Goal: Task Accomplishment & Management: Complete application form

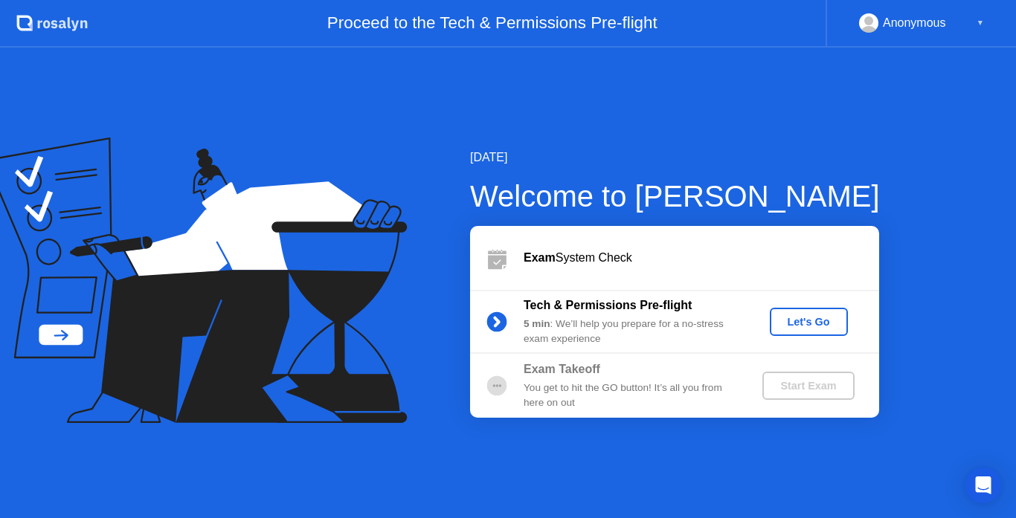
click at [829, 323] on div "Let's Go" at bounding box center [809, 322] width 66 height 12
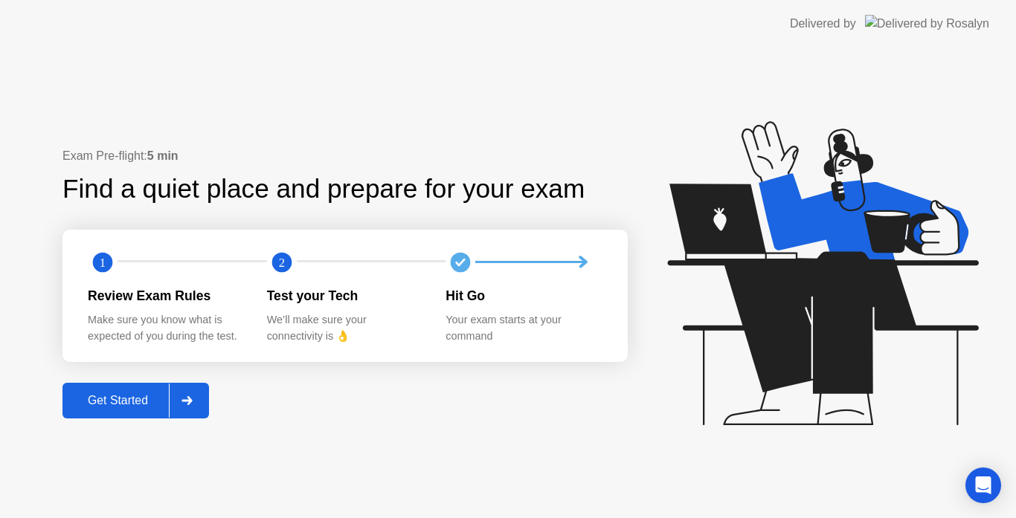
click at [103, 387] on button "Get Started" at bounding box center [135, 401] width 147 height 36
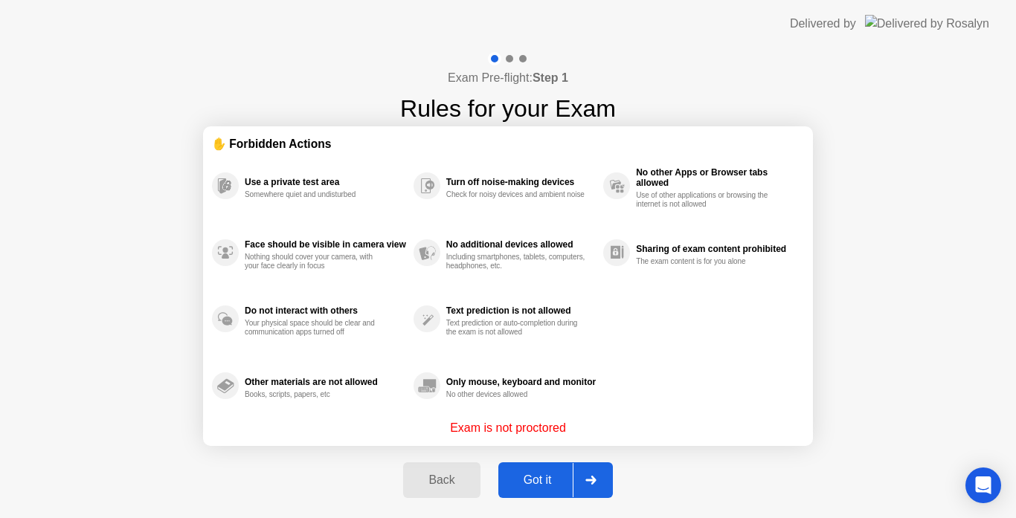
drag, startPoint x: 439, startPoint y: 425, endPoint x: 611, endPoint y: 425, distance: 172.6
click at [611, 425] on div "Exam is not proctored" at bounding box center [508, 428] width 592 height 18
click at [588, 480] on icon at bounding box center [590, 480] width 10 height 9
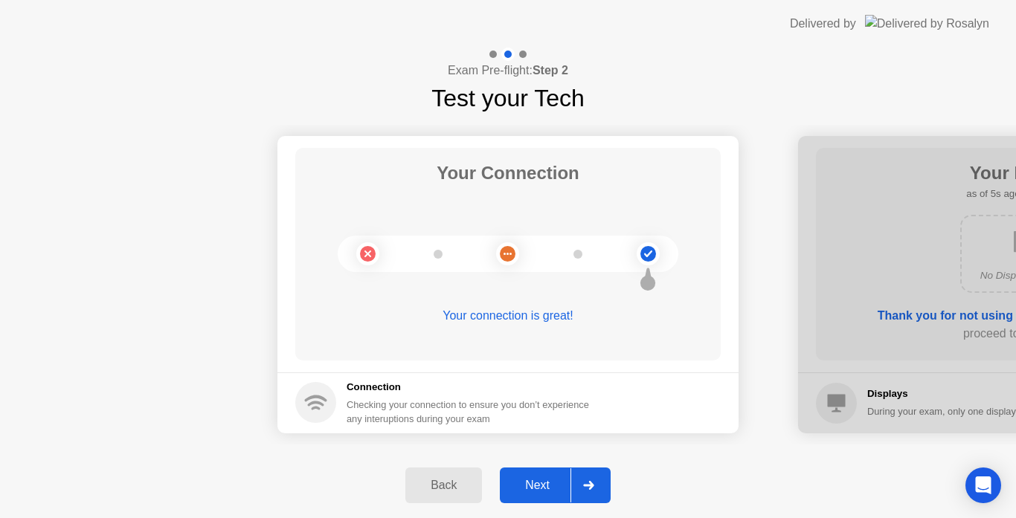
click at [526, 479] on div "Next" at bounding box center [537, 485] width 66 height 13
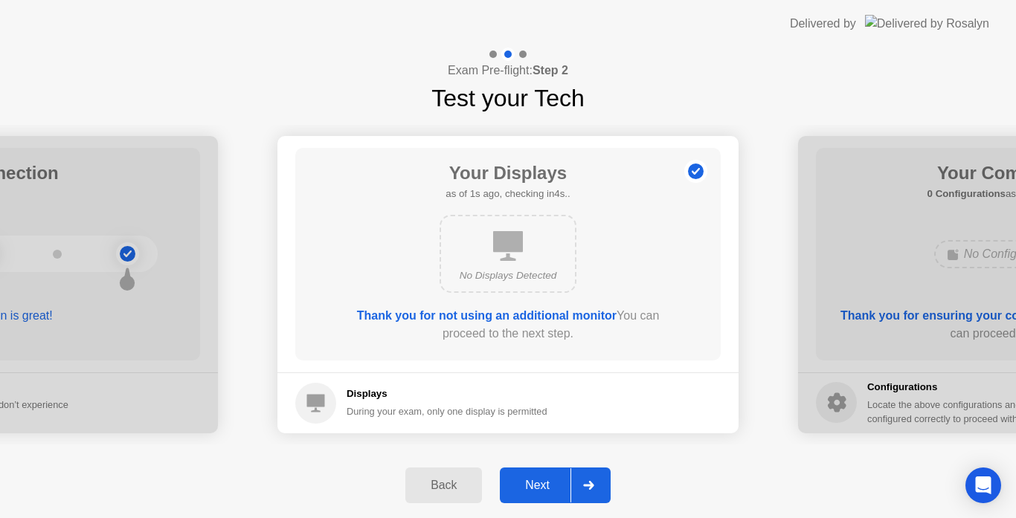
click at [521, 479] on div "Next" at bounding box center [537, 485] width 66 height 13
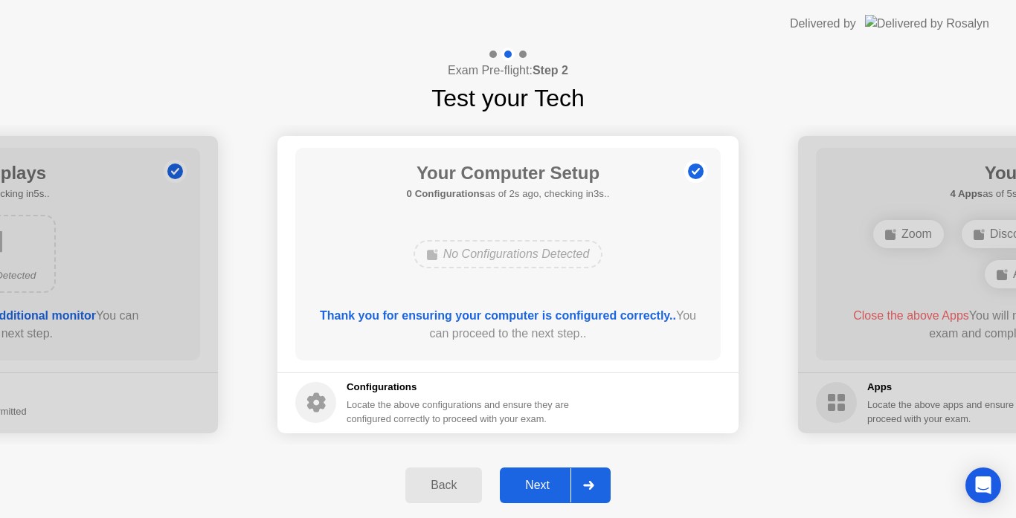
click at [526, 492] on div "Next" at bounding box center [537, 485] width 66 height 13
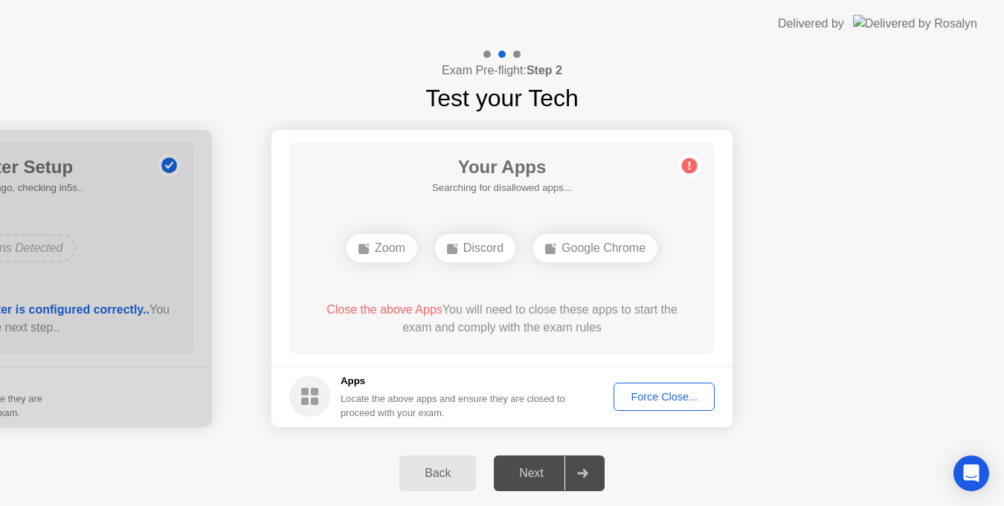
click at [636, 398] on div "Force Close..." at bounding box center [664, 397] width 91 height 12
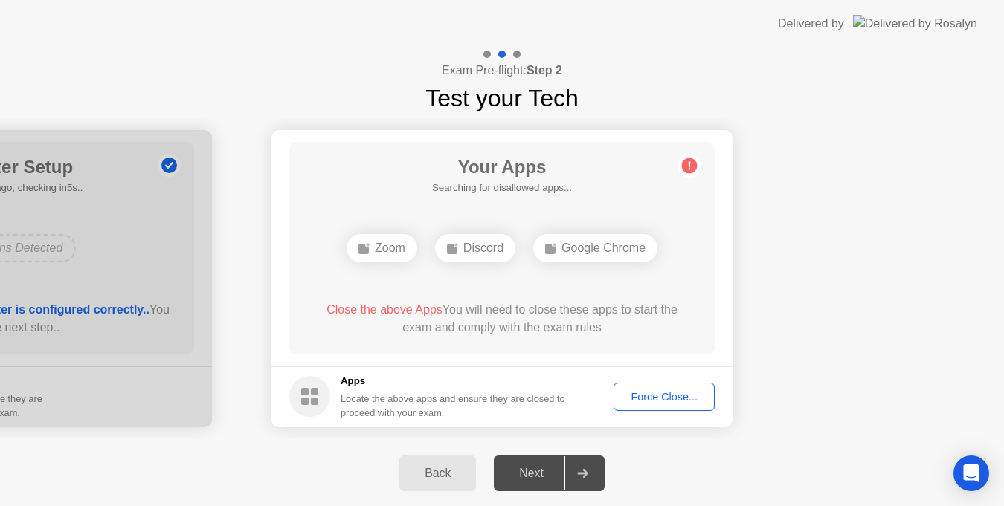
click at [646, 393] on div "Force Close..." at bounding box center [664, 397] width 91 height 12
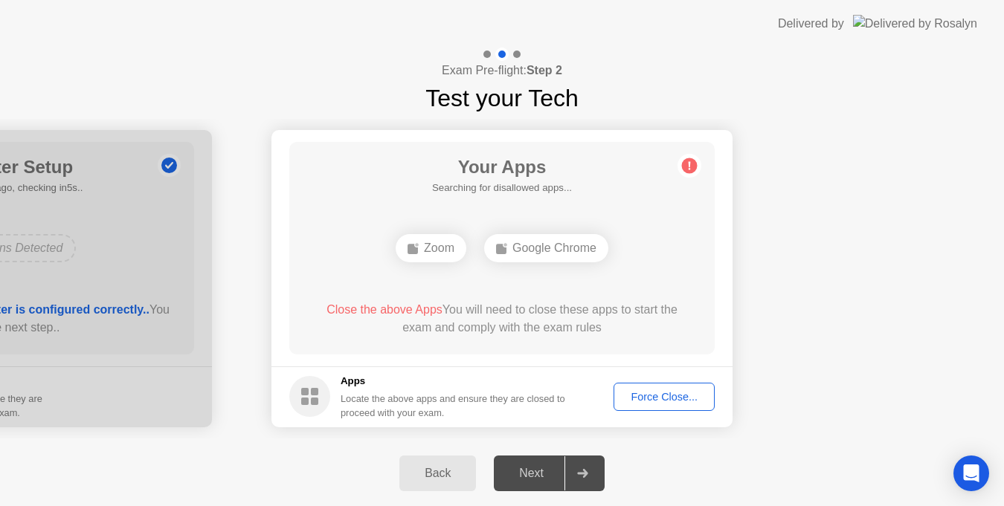
click at [659, 397] on div "Force Close..." at bounding box center [664, 397] width 91 height 12
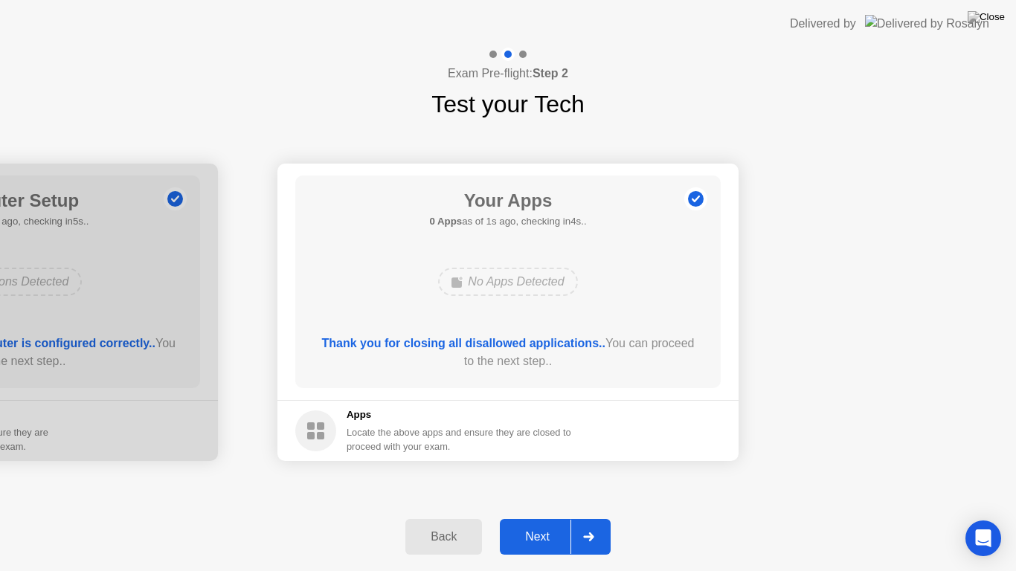
click at [539, 518] on div "Next" at bounding box center [537, 536] width 66 height 13
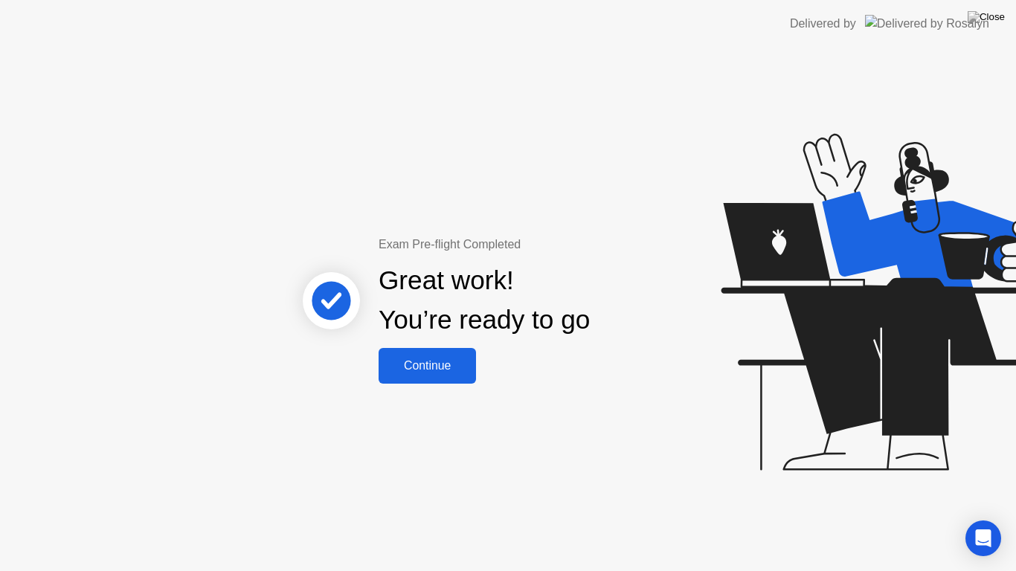
click at [408, 361] on div "Continue" at bounding box center [427, 365] width 89 height 13
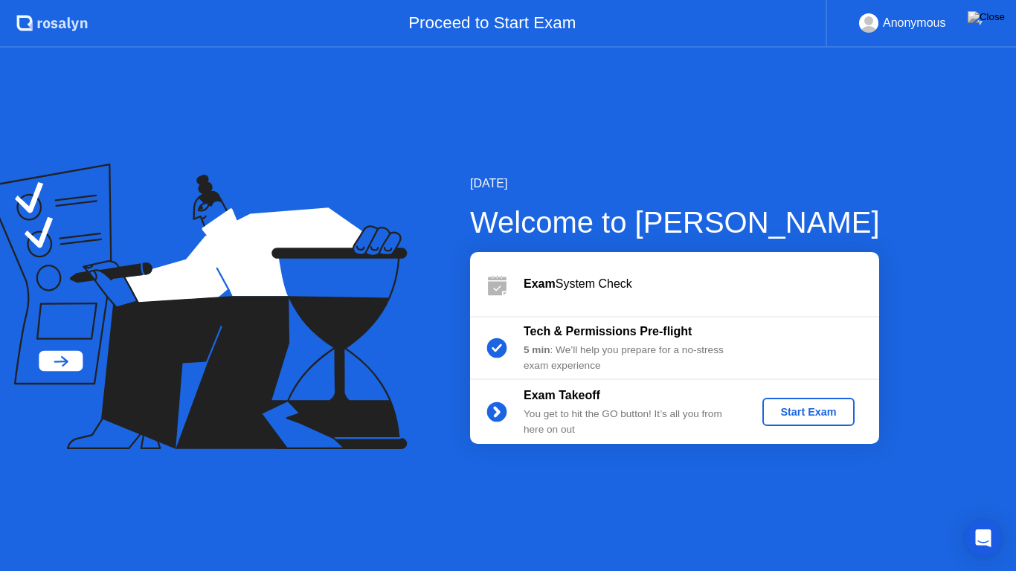
click at [801, 411] on div "Start Exam" at bounding box center [808, 412] width 80 height 12
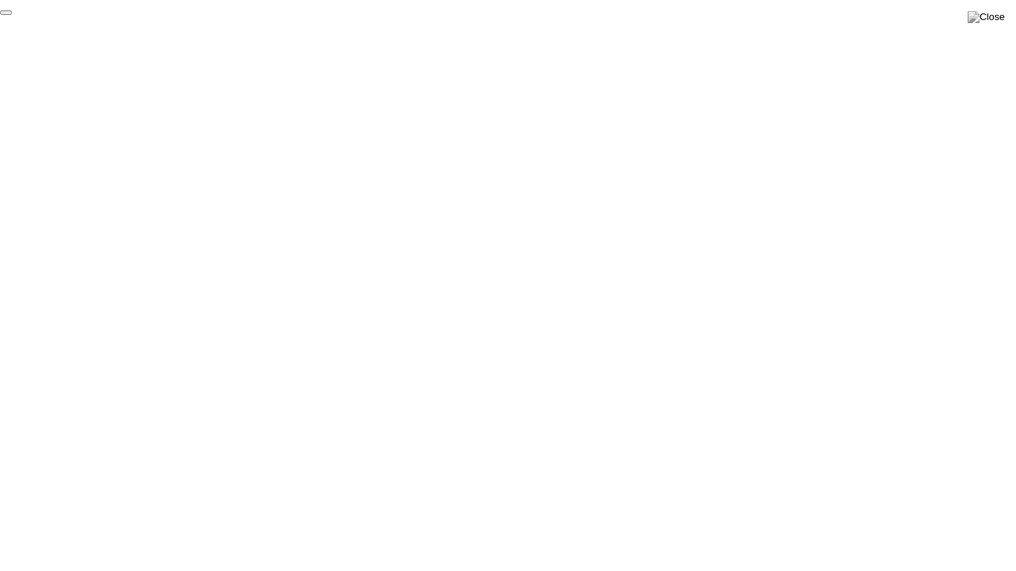
click div "End Proctoring Session"
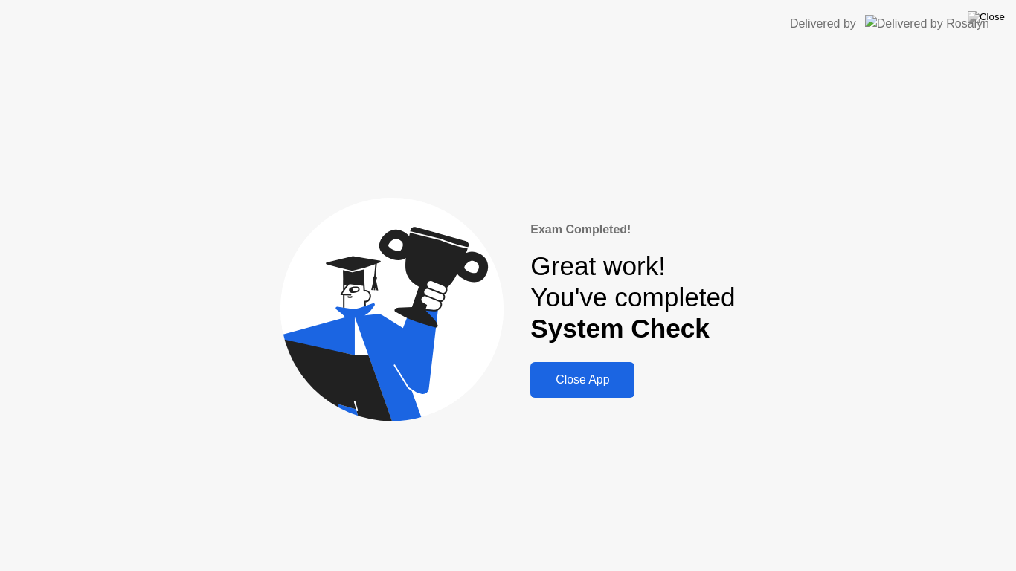
click at [591, 384] on div "Close App" at bounding box center [582, 379] width 95 height 13
